Goal: Task Accomplishment & Management: Use online tool/utility

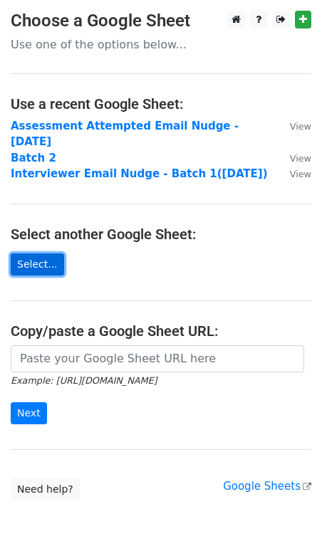
click at [38, 267] on link "Select..." at bounding box center [37, 264] width 53 height 22
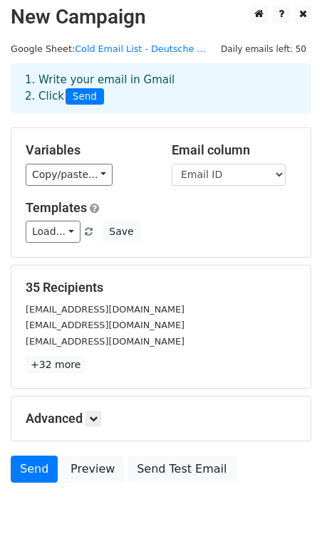
scroll to position [58, 0]
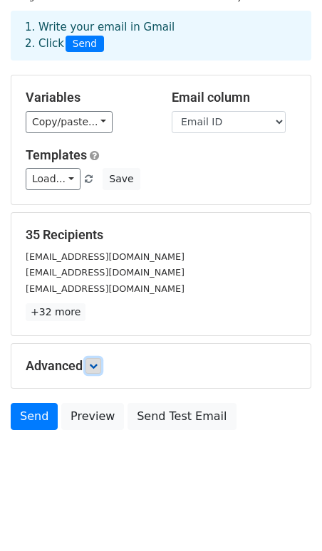
click at [101, 359] on link at bounding box center [93, 366] width 16 height 16
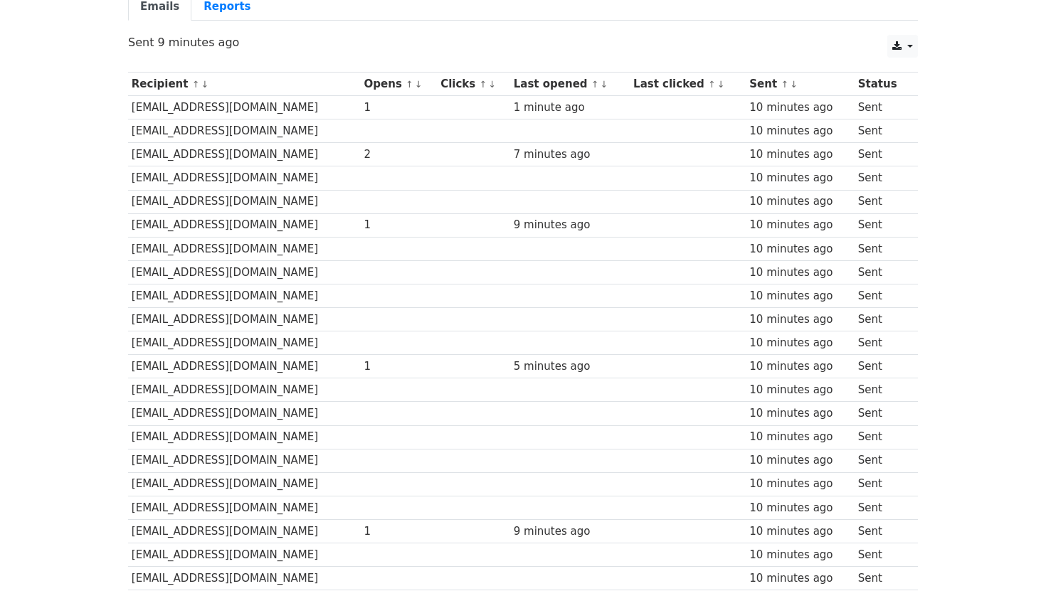
scroll to position [141, 0]
